Goal: Transaction & Acquisition: Purchase product/service

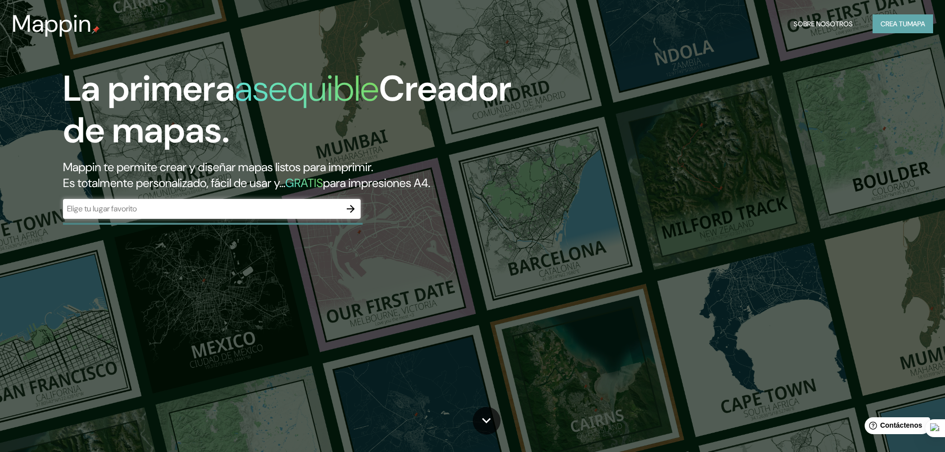
click at [898, 24] on font "Crea tu" at bounding box center [894, 23] width 27 height 9
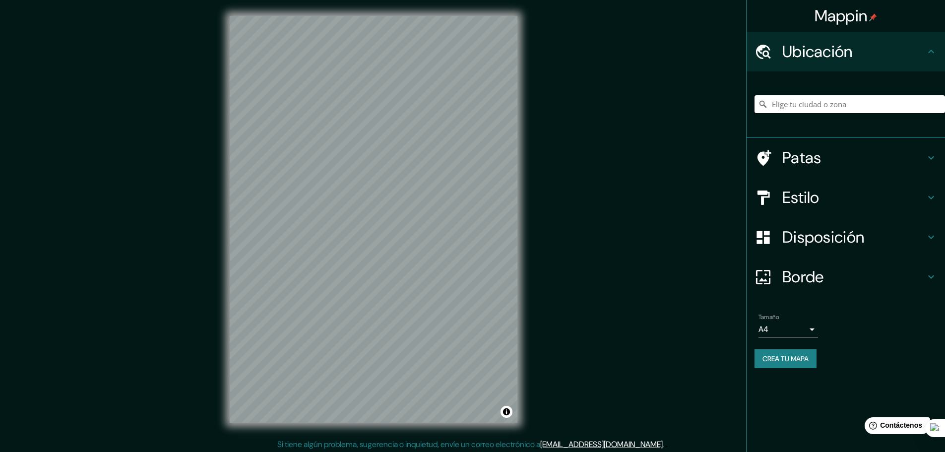
click at [811, 102] on input "Elige tu ciudad o zona" at bounding box center [850, 104] width 191 height 18
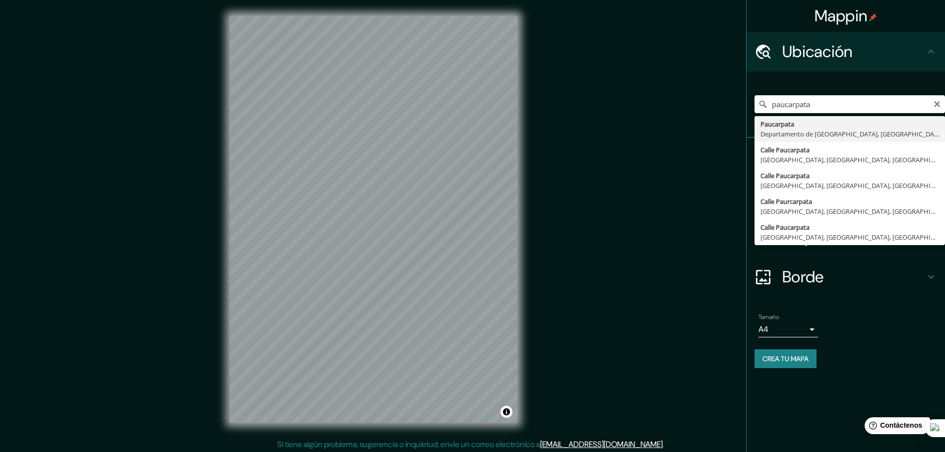
type input "Paucarpata, Departamento de Arequipa, Perú"
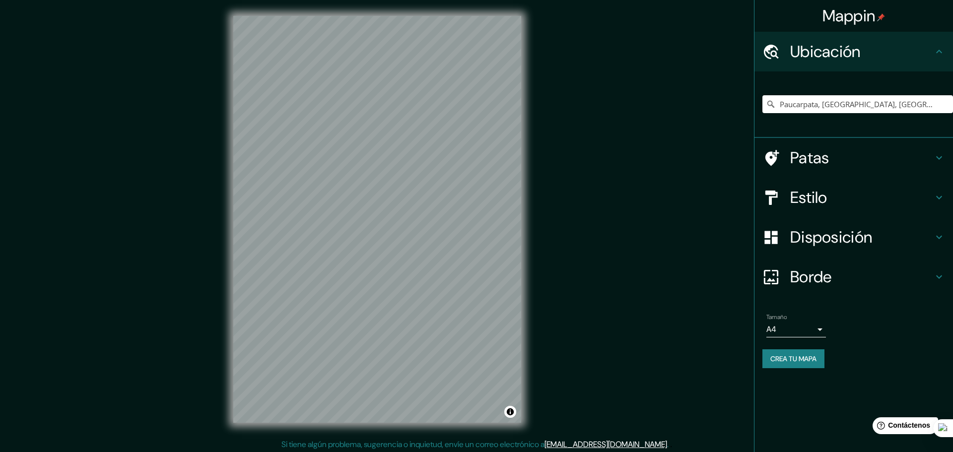
click at [806, 328] on body "Mappin Ubicación Paucarpata, Departamento de Arequipa, Perú Patas Estilo Dispos…" at bounding box center [476, 226] width 953 height 452
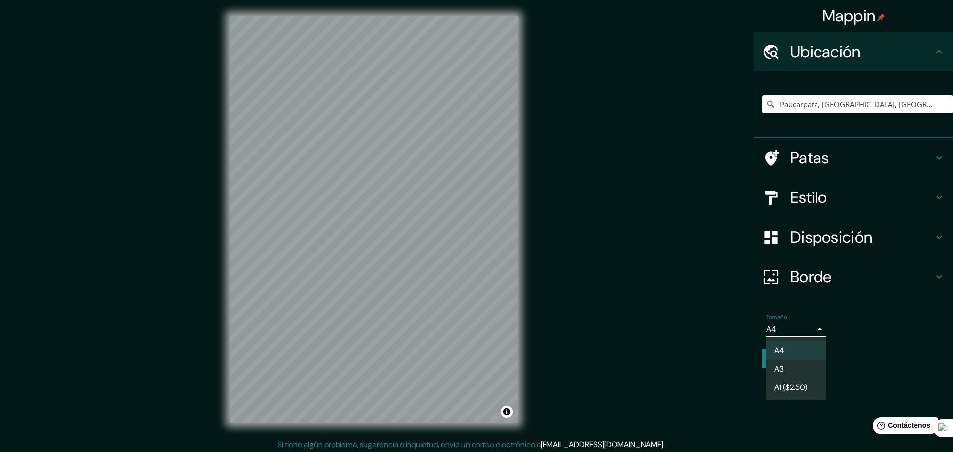
click at [814, 330] on div at bounding box center [476, 226] width 953 height 452
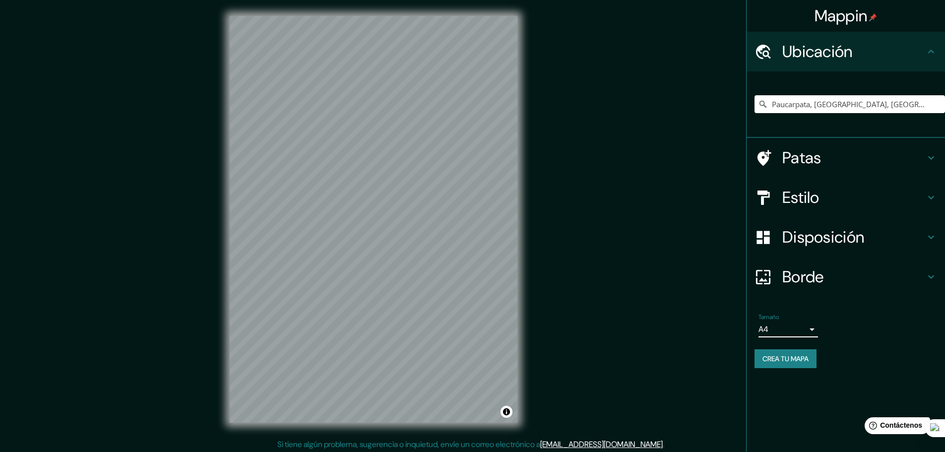
click at [833, 281] on h4 "Borde" at bounding box center [854, 277] width 143 height 20
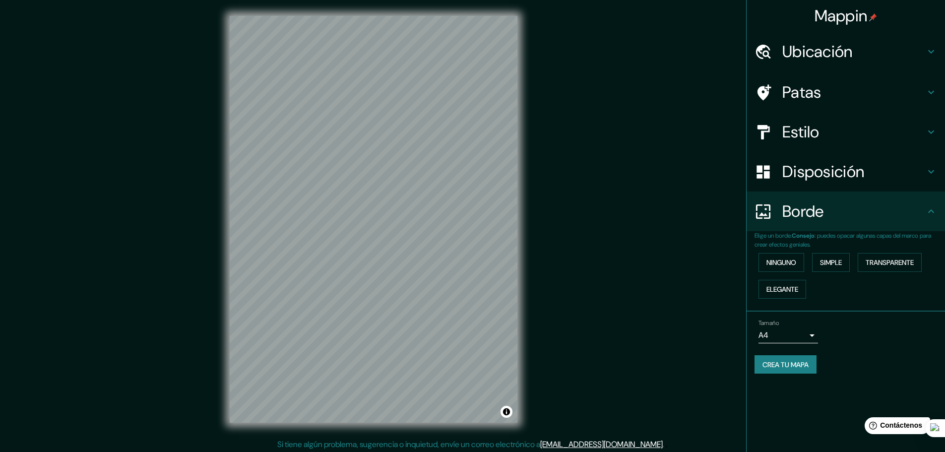
click at [815, 207] on font "Borde" at bounding box center [804, 211] width 42 height 21
click at [804, 171] on font "Disposición" at bounding box center [824, 171] width 82 height 21
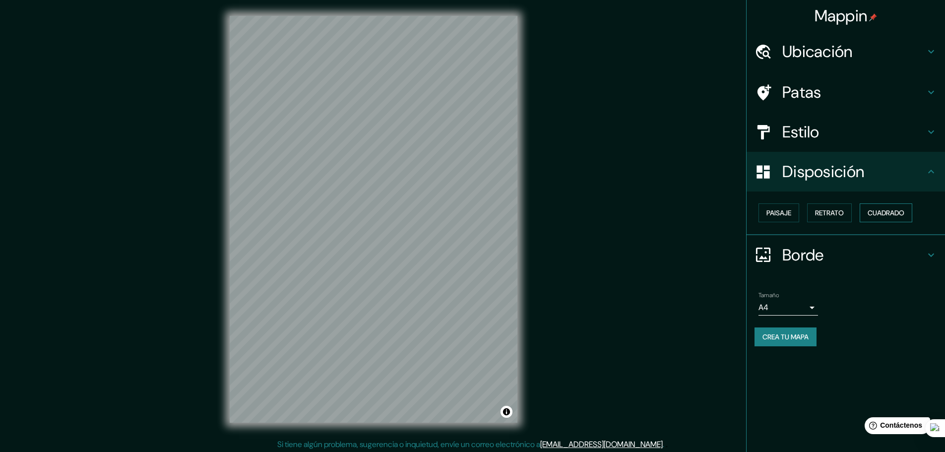
click at [884, 212] on font "Cuadrado" at bounding box center [886, 212] width 37 height 9
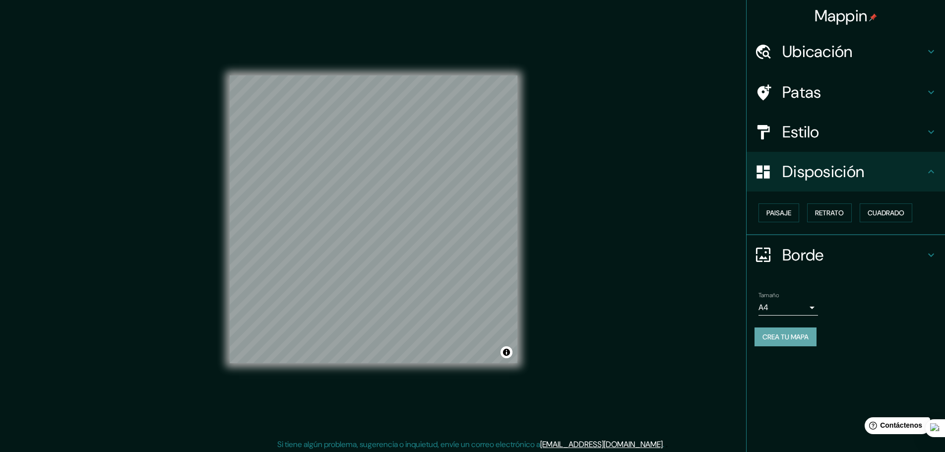
click at [790, 339] on font "Crea tu mapa" at bounding box center [786, 336] width 46 height 9
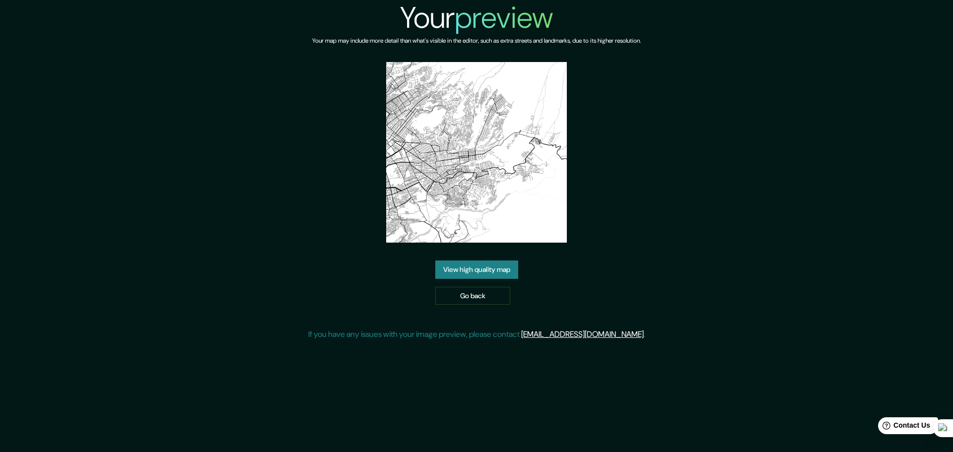
drag, startPoint x: 642, startPoint y: 232, endPoint x: 475, endPoint y: 272, distance: 170.9
click at [475, 272] on link "View high quality map" at bounding box center [476, 270] width 83 height 18
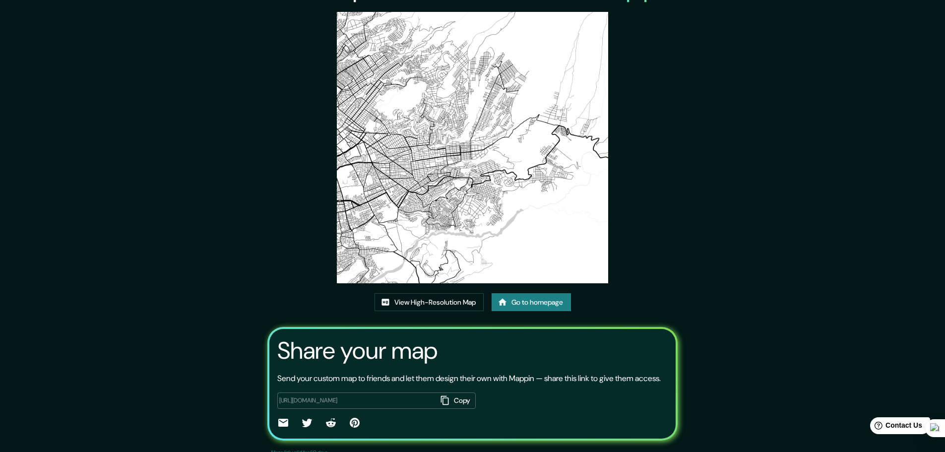
scroll to position [67, 0]
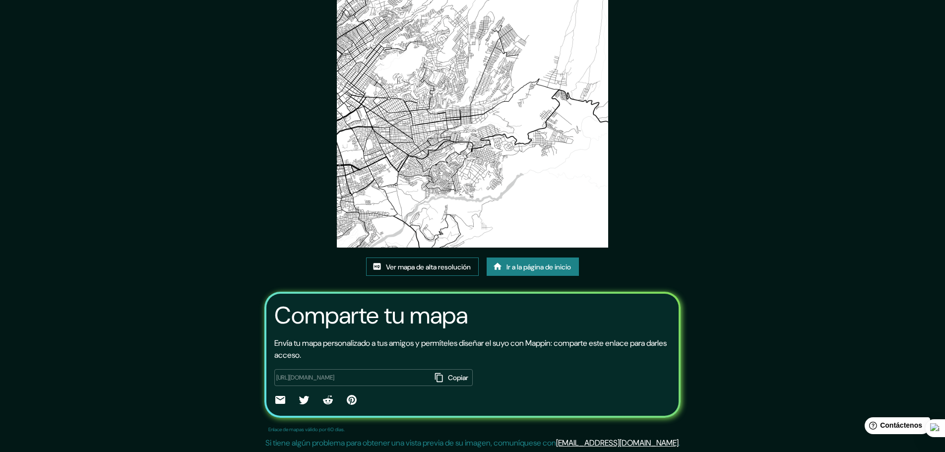
click at [404, 270] on font "Ver mapa de alta resolución" at bounding box center [428, 267] width 85 height 9
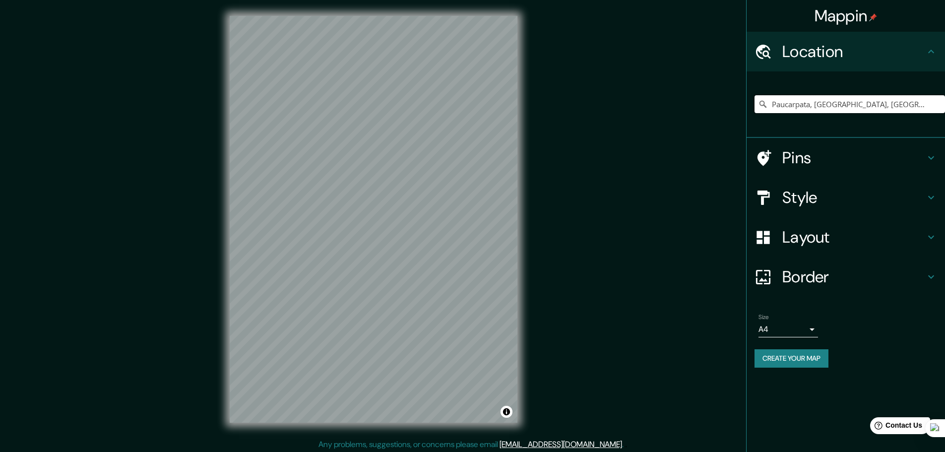
click at [809, 103] on input "Paucarpata, [GEOGRAPHIC_DATA], [GEOGRAPHIC_DATA]" at bounding box center [850, 104] width 191 height 18
click at [926, 105] on input "Paucarpata, [GEOGRAPHIC_DATA], [GEOGRAPHIC_DATA]" at bounding box center [850, 104] width 191 height 18
drag, startPoint x: 811, startPoint y: 104, endPoint x: 766, endPoint y: 106, distance: 44.7
click at [766, 106] on div "Paucarpata, [GEOGRAPHIC_DATA], [GEOGRAPHIC_DATA]" at bounding box center [850, 104] width 191 height 18
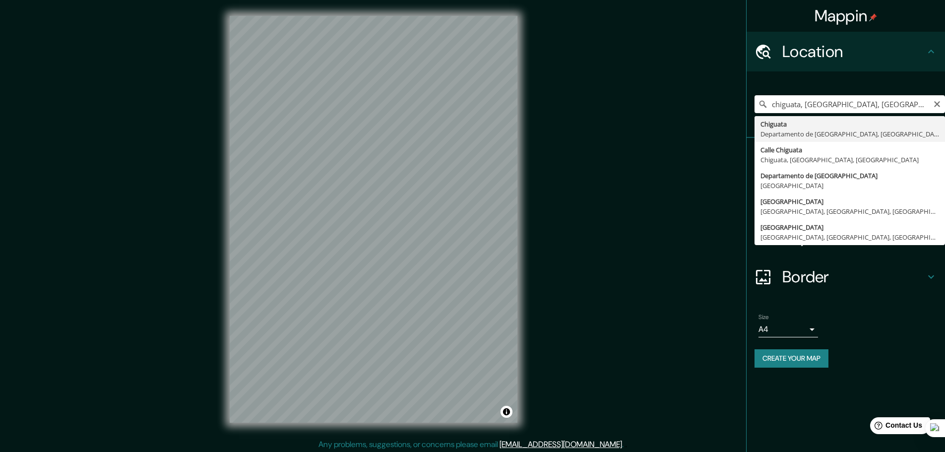
type input "Chiguata, [GEOGRAPHIC_DATA], [GEOGRAPHIC_DATA]"
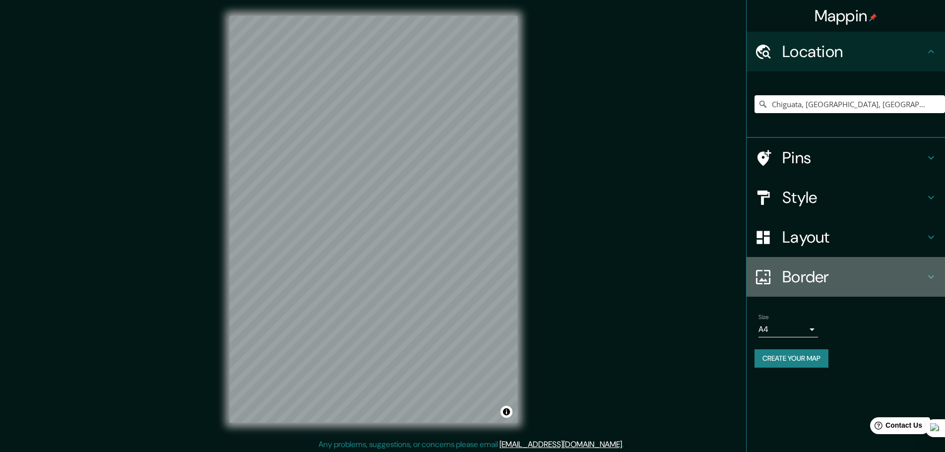
click at [829, 274] on h4 "Border" at bounding box center [854, 277] width 143 height 20
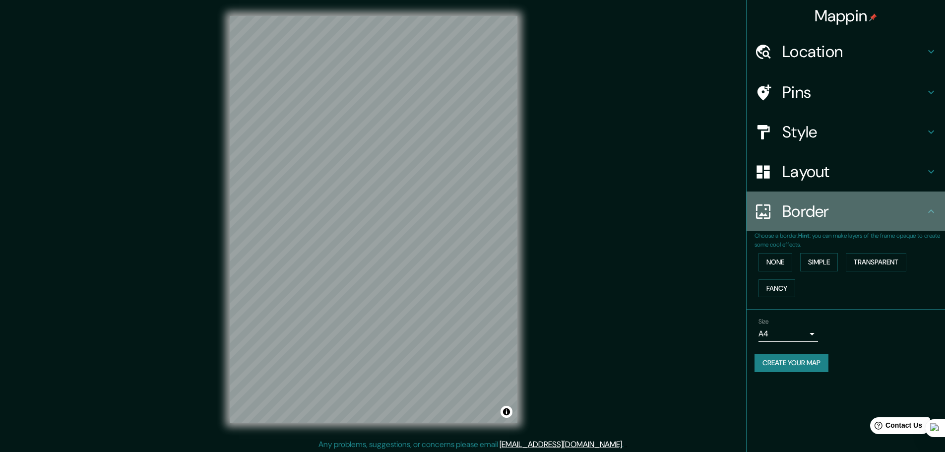
click at [823, 217] on h4 "Border" at bounding box center [854, 211] width 143 height 20
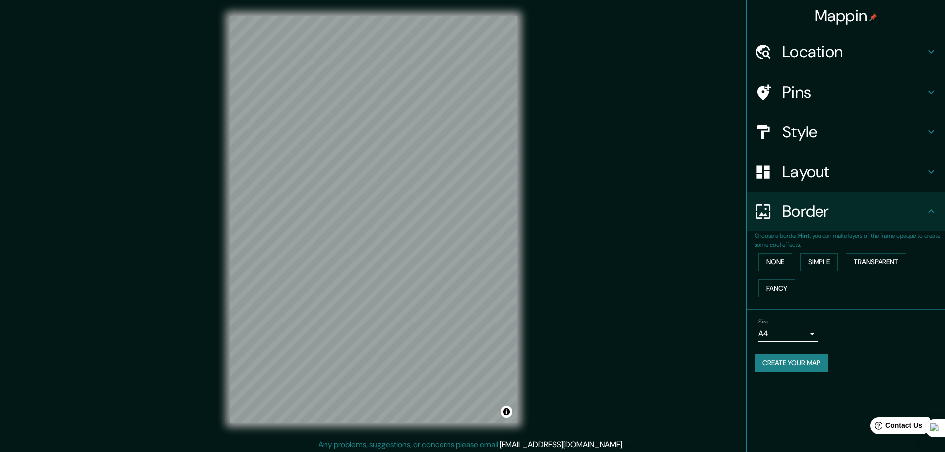
click at [813, 174] on h4 "Layout" at bounding box center [854, 172] width 143 height 20
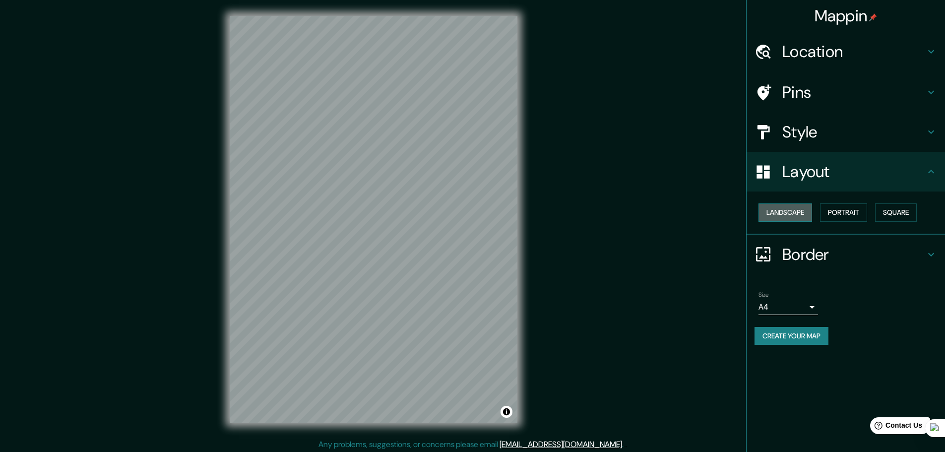
click at [799, 211] on button "Landscape" at bounding box center [786, 212] width 54 height 18
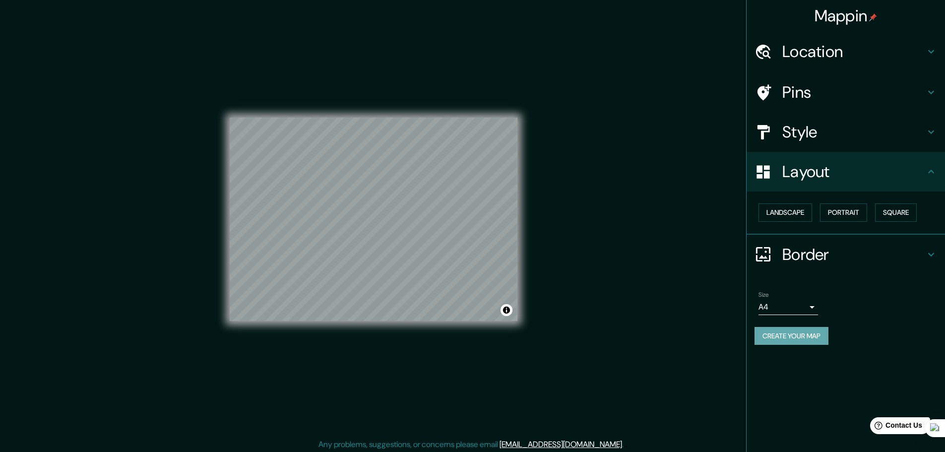
click at [788, 341] on button "Create your map" at bounding box center [792, 336] width 74 height 18
click at [802, 338] on button "Create your map" at bounding box center [792, 336] width 74 height 18
click at [739, 310] on div "Mappin Location Chiguata, Departamento de Arequipa, Perú Pins Style Layout Land…" at bounding box center [472, 227] width 945 height 455
click at [861, 328] on div "Create your map" at bounding box center [846, 336] width 183 height 18
click at [798, 342] on button "Create your map" at bounding box center [792, 336] width 74 height 18
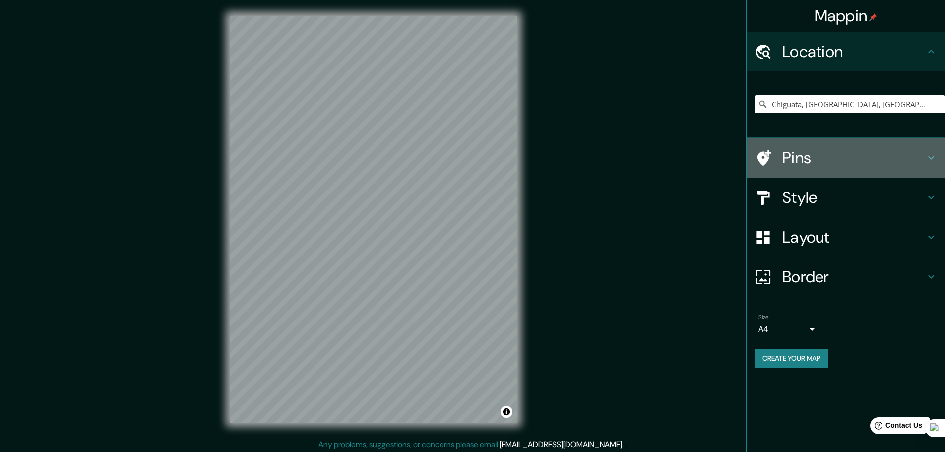
click at [824, 152] on h4 "Pins" at bounding box center [854, 158] width 143 height 20
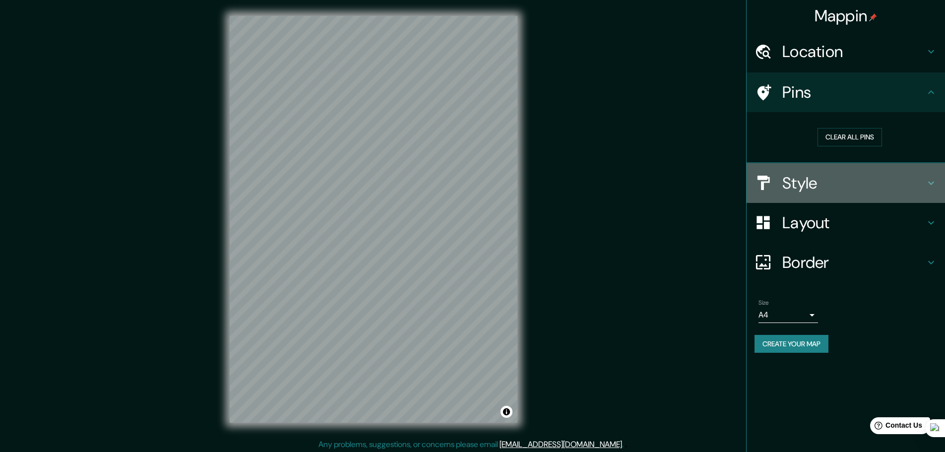
click at [828, 170] on div "Style" at bounding box center [846, 183] width 199 height 40
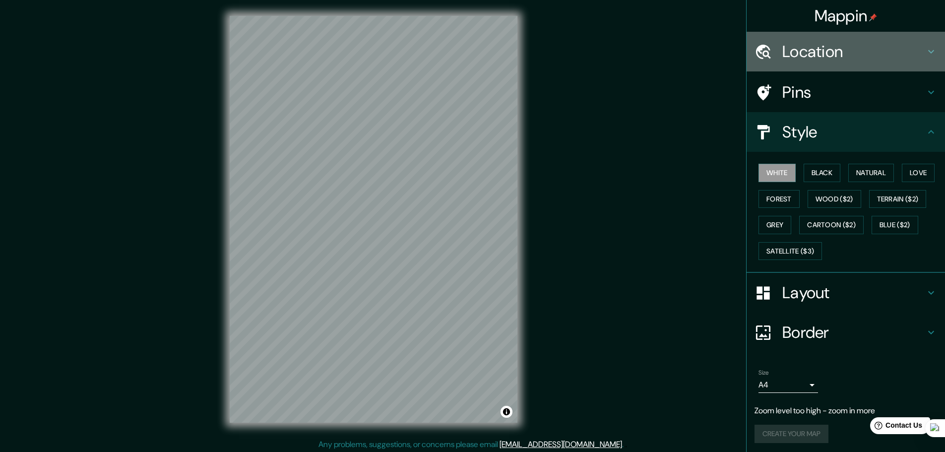
click at [806, 61] on h4 "Location" at bounding box center [854, 52] width 143 height 20
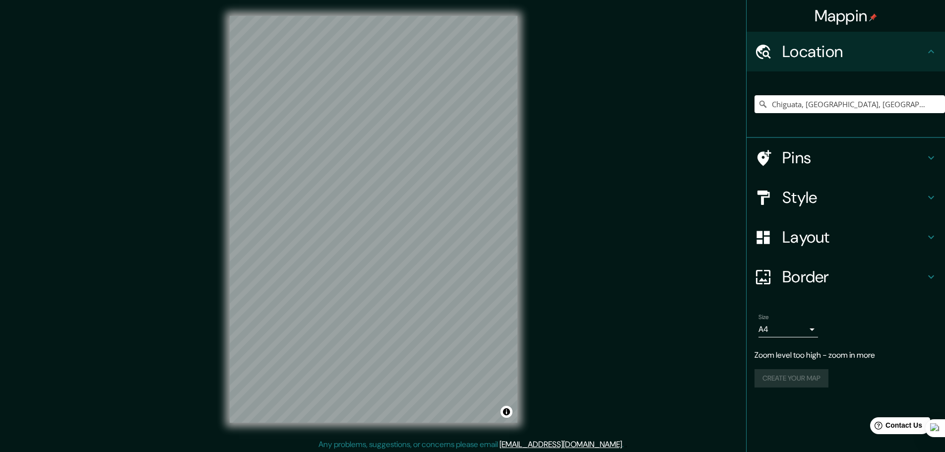
click at [883, 115] on div "Chiguata, [GEOGRAPHIC_DATA], [GEOGRAPHIC_DATA]" at bounding box center [850, 104] width 191 height 50
click at [885, 105] on input "Chiguata, [GEOGRAPHIC_DATA], [GEOGRAPHIC_DATA]" at bounding box center [850, 104] width 191 height 18
click at [859, 110] on input "Chiguata, [GEOGRAPHIC_DATA], [GEOGRAPHIC_DATA]" at bounding box center [850, 104] width 191 height 18
click at [914, 107] on input "Chiguata, Departamento de Arequipa, Perú" at bounding box center [850, 104] width 191 height 18
click at [811, 100] on input "Pick your city or area" at bounding box center [850, 104] width 191 height 18
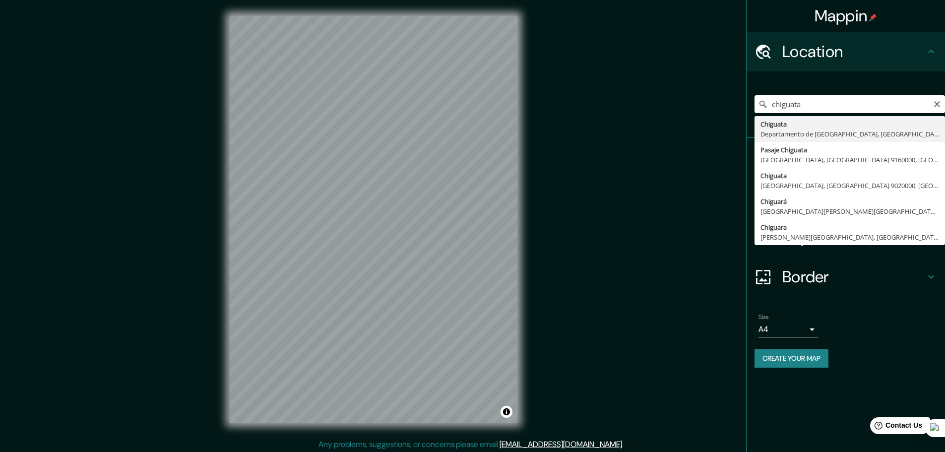
type input "Chiguata, Departamento de Arequipa, Perú"
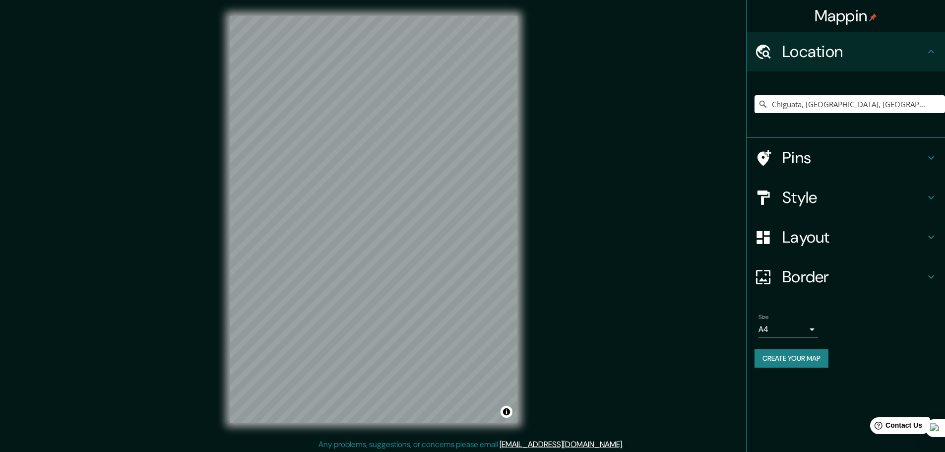
click at [824, 156] on h4 "Pins" at bounding box center [854, 158] width 143 height 20
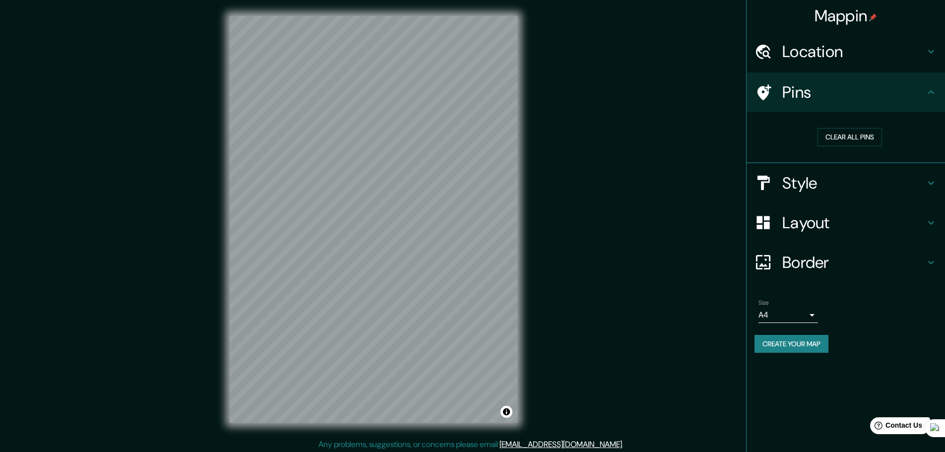
click at [812, 181] on h4 "Style" at bounding box center [854, 183] width 143 height 20
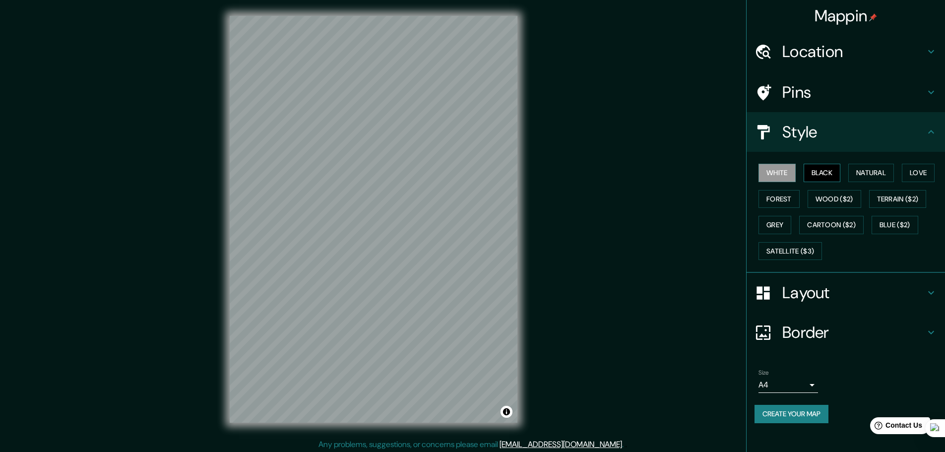
click at [824, 176] on button "Black" at bounding box center [822, 173] width 37 height 18
click at [776, 175] on button "White" at bounding box center [777, 173] width 37 height 18
click at [847, 196] on button "Wood ($2)" at bounding box center [835, 199] width 54 height 18
click at [792, 224] on button "Grey" at bounding box center [775, 225] width 33 height 18
click at [788, 174] on button "White" at bounding box center [777, 173] width 37 height 18
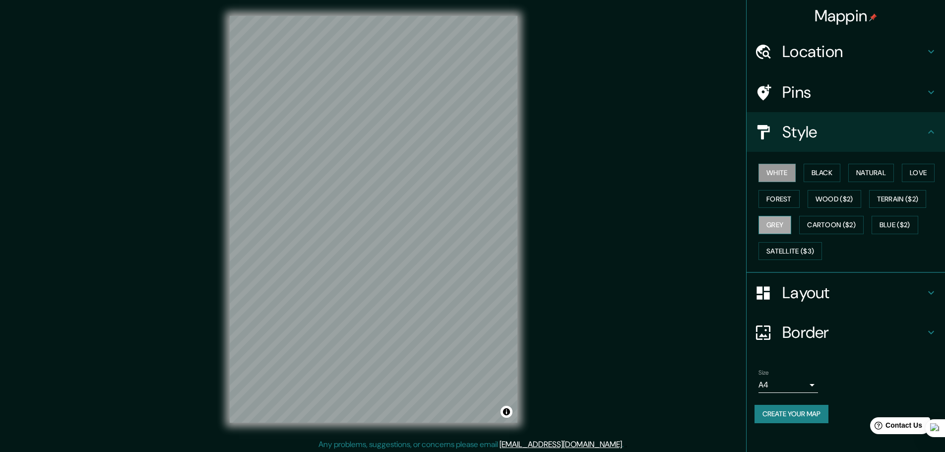
click at [781, 227] on button "Grey" at bounding box center [775, 225] width 33 height 18
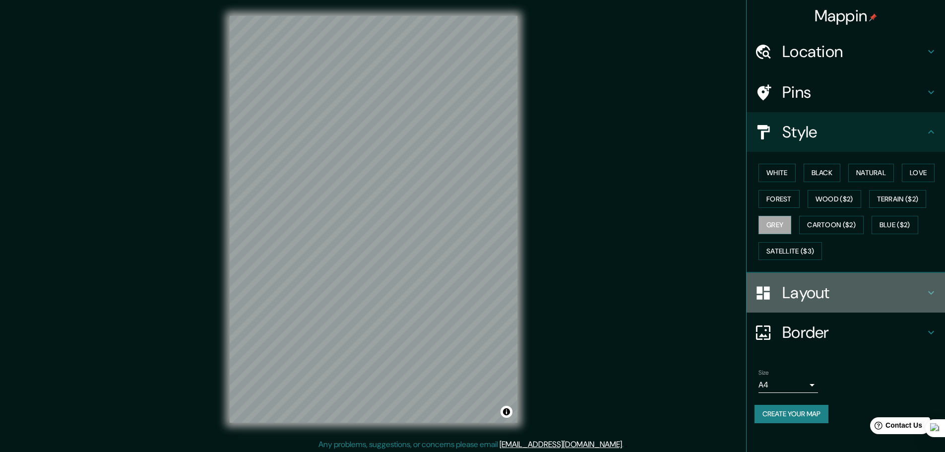
click at [814, 285] on h4 "Layout" at bounding box center [854, 293] width 143 height 20
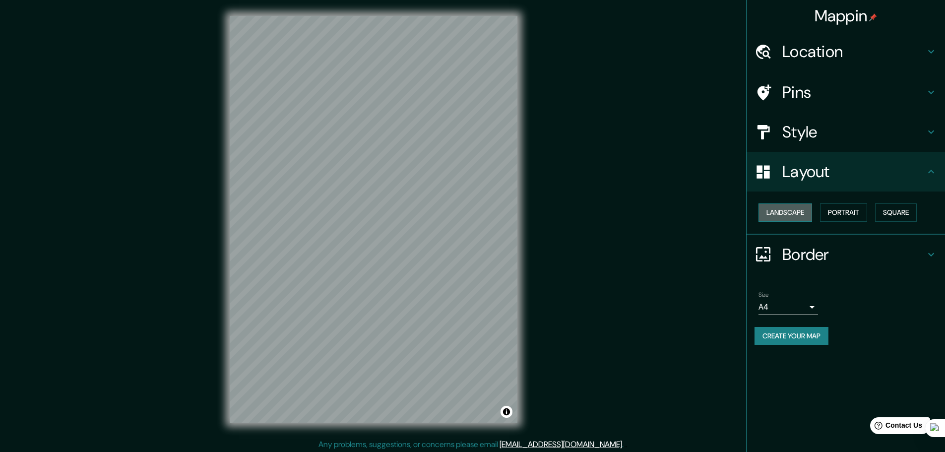
click at [804, 216] on button "Landscape" at bounding box center [786, 212] width 54 height 18
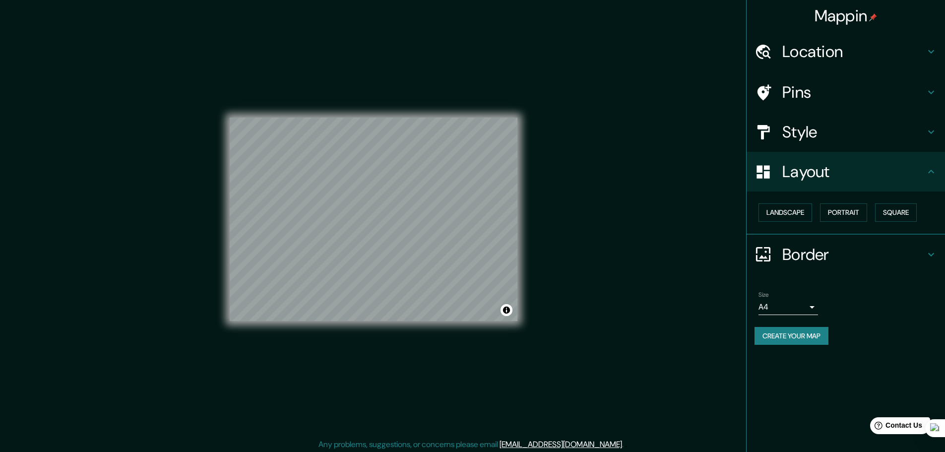
click at [804, 345] on div "Size A4 single Create your map" at bounding box center [846, 320] width 183 height 66
click at [802, 339] on button "Create your map" at bounding box center [792, 336] width 74 height 18
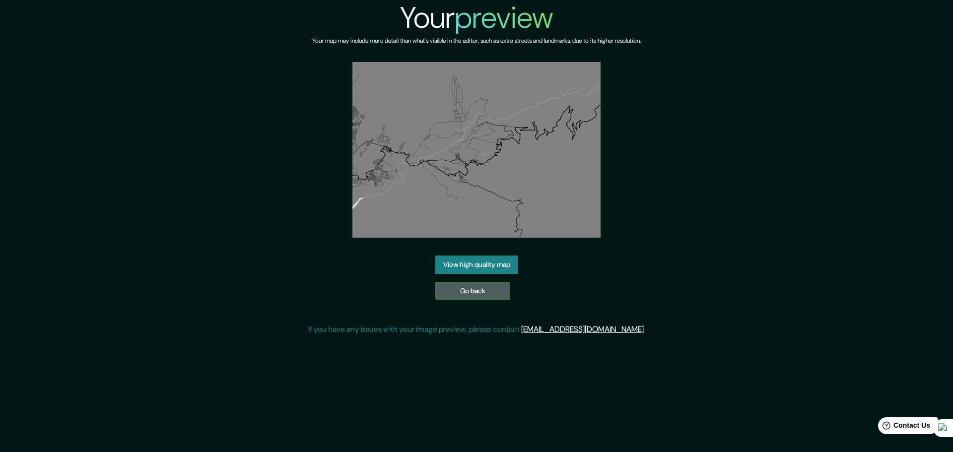
click at [491, 294] on link "Go back" at bounding box center [472, 291] width 75 height 18
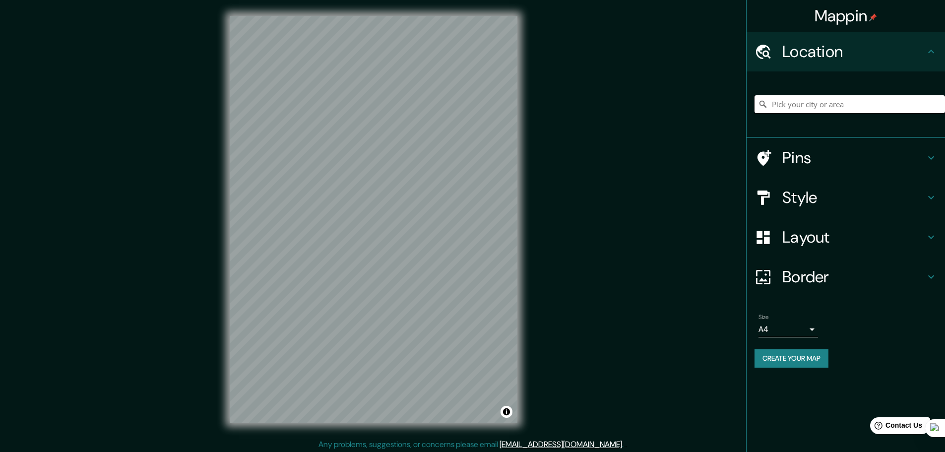
click at [808, 104] on input "Pick your city or area" at bounding box center [850, 104] width 191 height 18
type input "Paucarpata, Departamento de Arequipa, Perú"
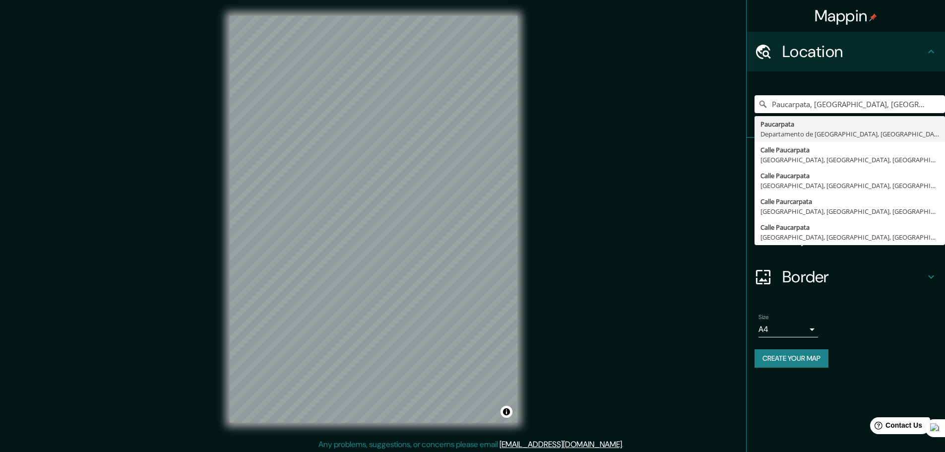
click at [566, 199] on div "Mappin Location Paucarpata, Departamento de Arequipa, Perú Paucarpata Departame…" at bounding box center [472, 227] width 945 height 455
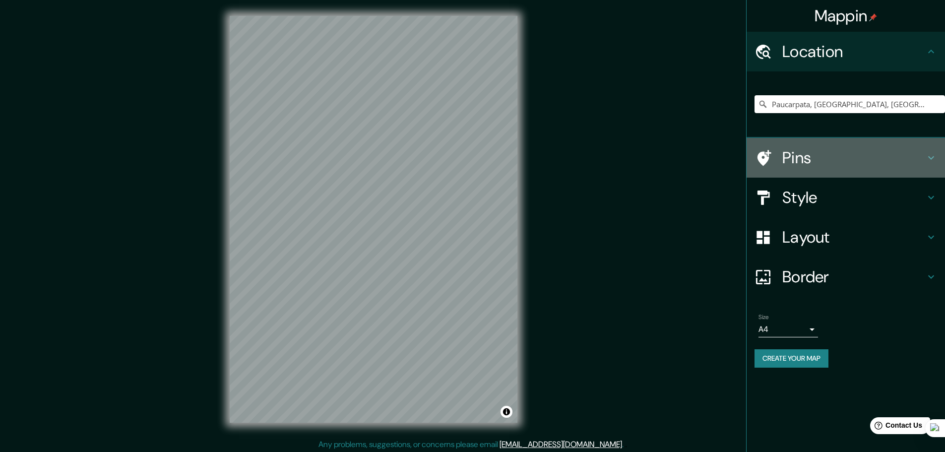
click at [808, 148] on h4 "Pins" at bounding box center [854, 158] width 143 height 20
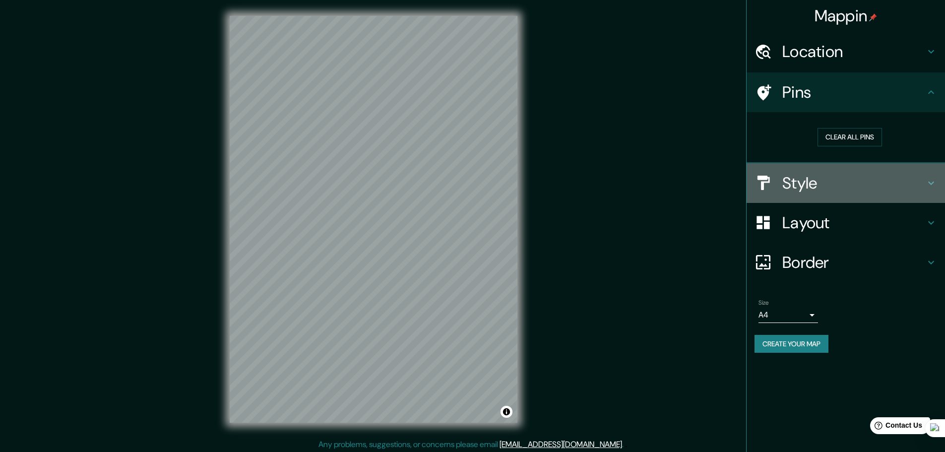
click at [805, 180] on h4 "Style" at bounding box center [854, 183] width 143 height 20
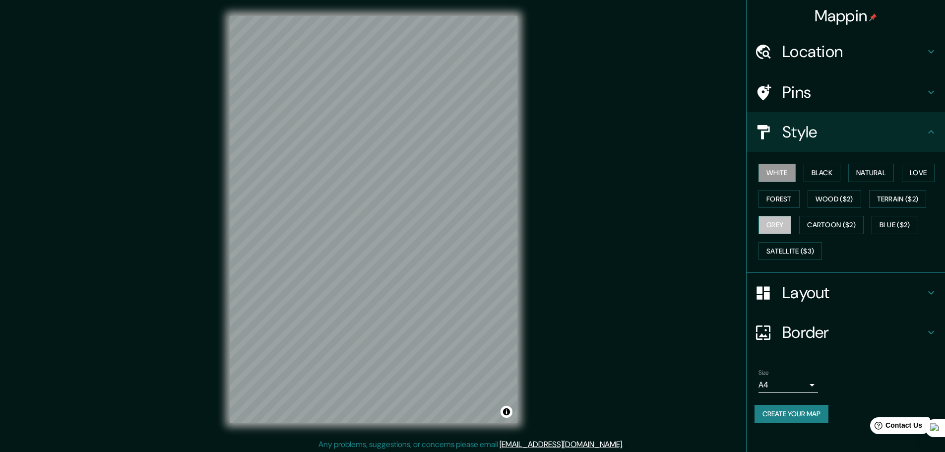
click at [785, 223] on button "Grey" at bounding box center [775, 225] width 33 height 18
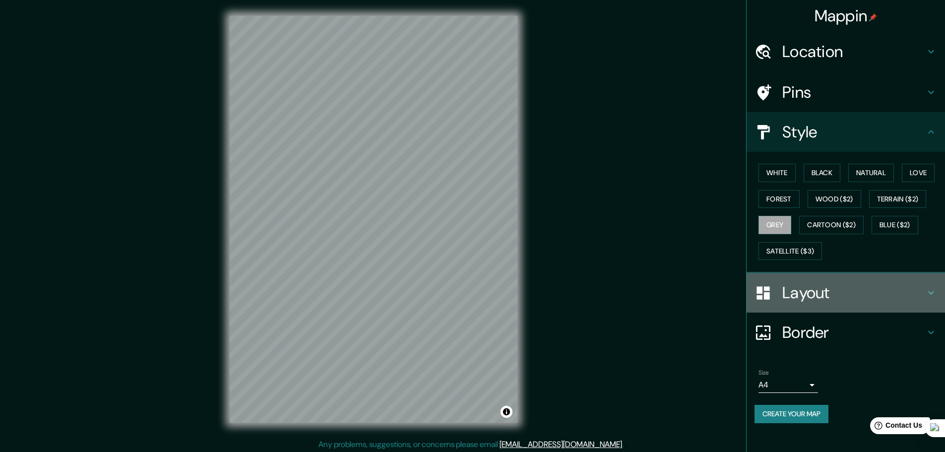
click at [815, 287] on h4 "Layout" at bounding box center [854, 293] width 143 height 20
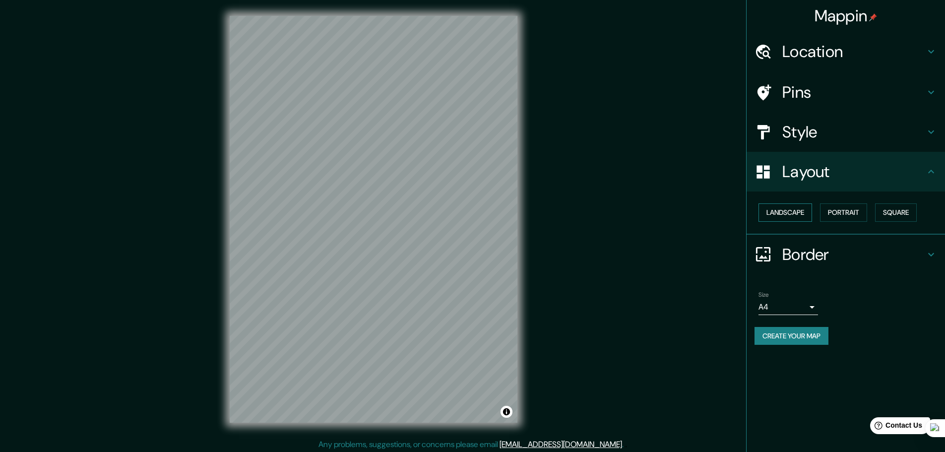
click at [799, 218] on button "Landscape" at bounding box center [786, 212] width 54 height 18
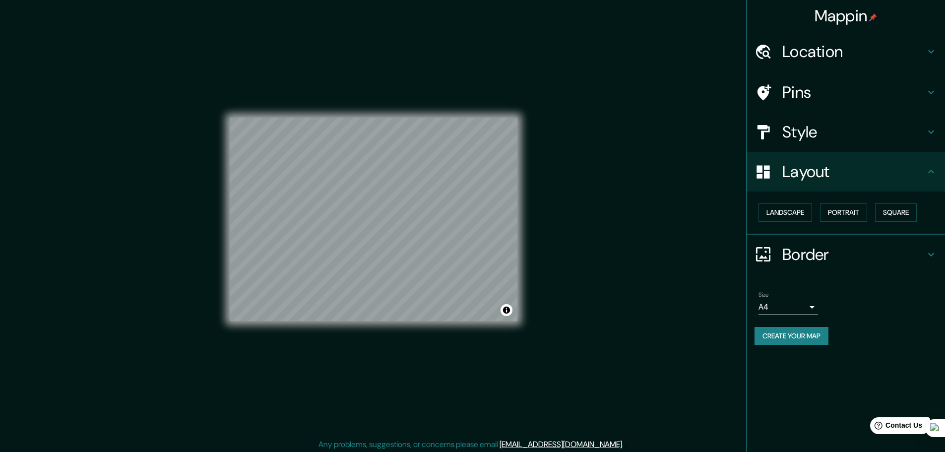
click at [793, 339] on button "Create your map" at bounding box center [792, 336] width 74 height 18
